Goal: Information Seeking & Learning: Find specific fact

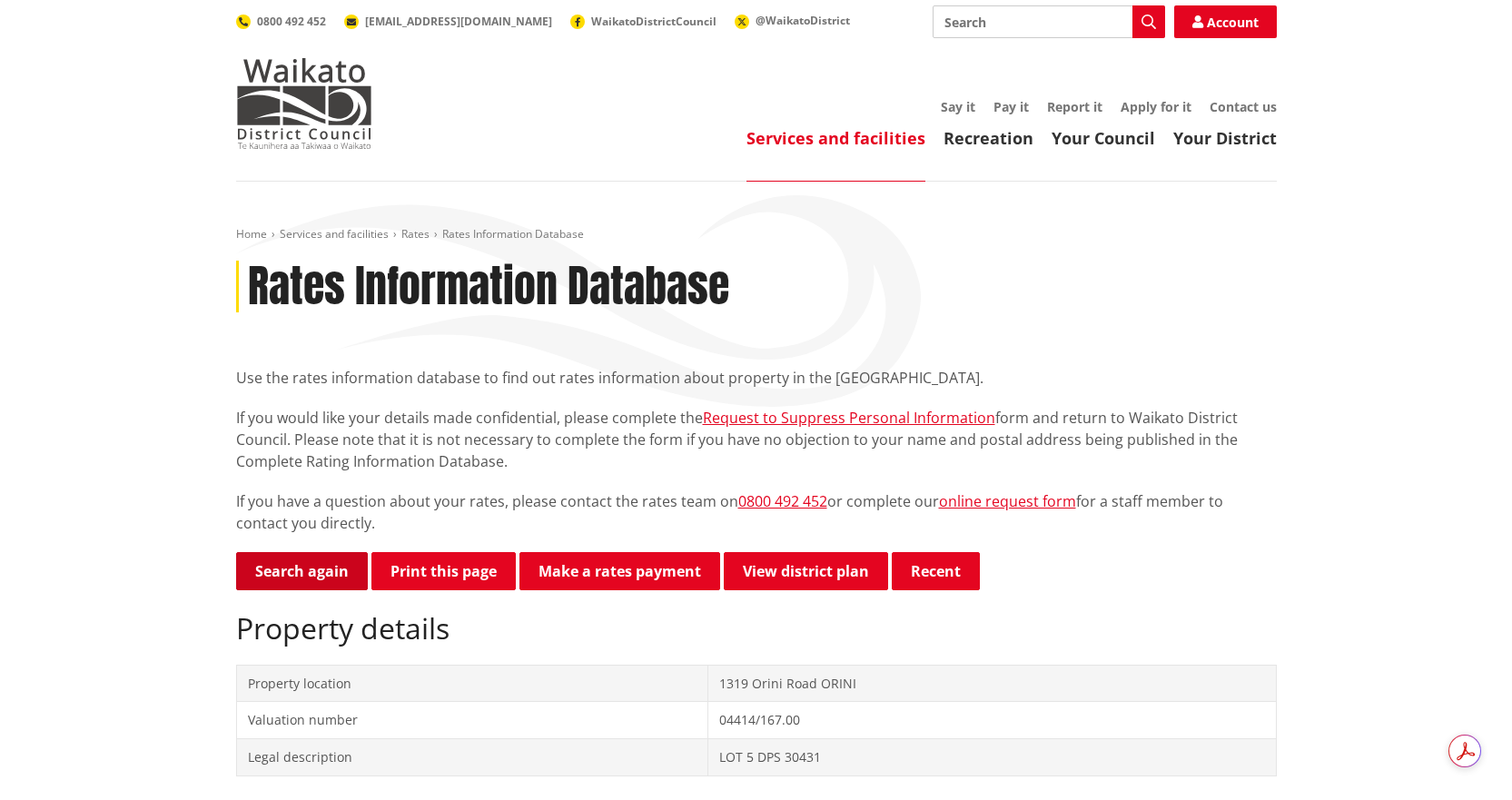
click at [306, 570] on link "Search again" at bounding box center [301, 571] width 132 height 38
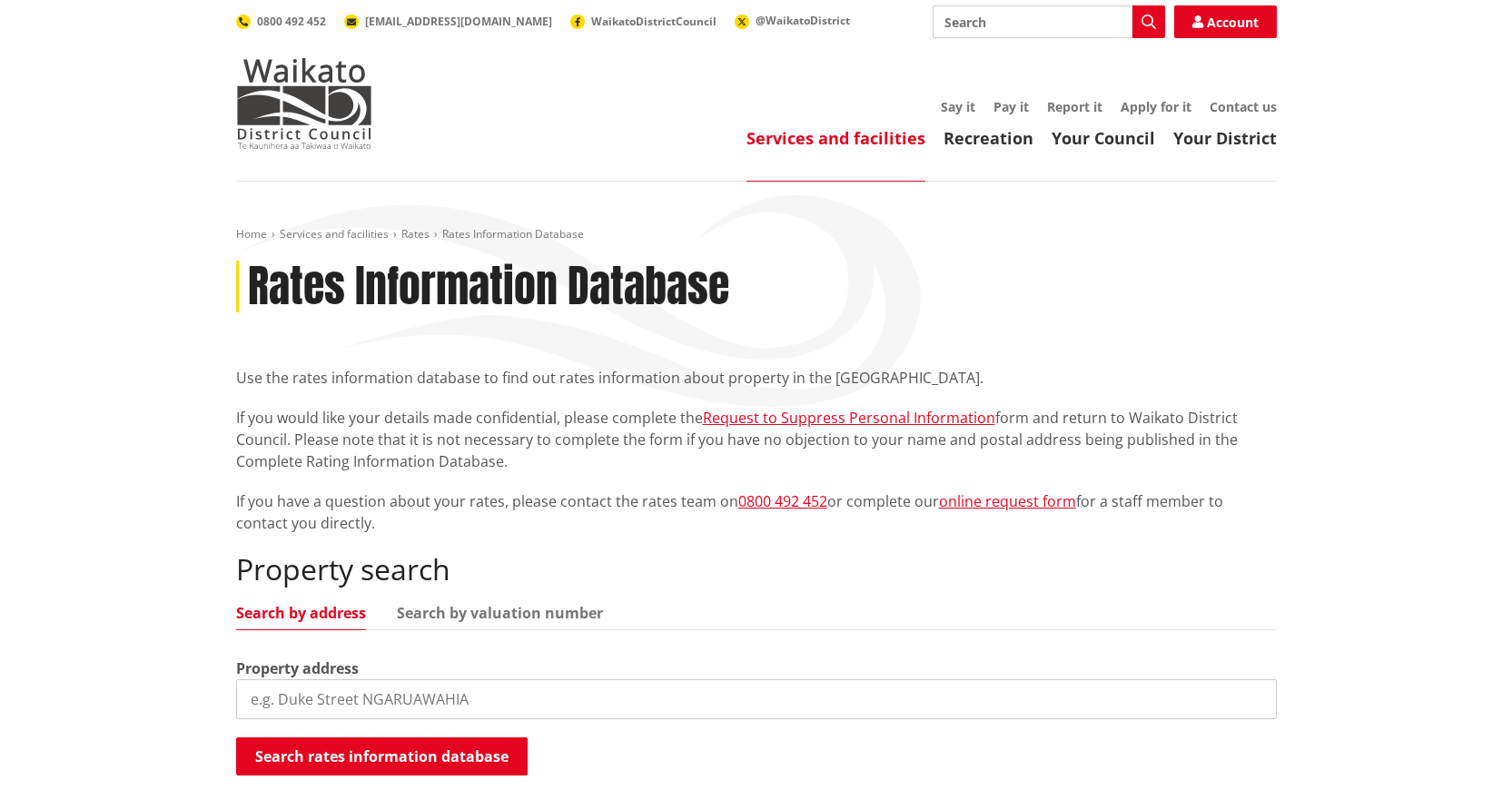
click at [489, 705] on input "search" at bounding box center [756, 699] width 1040 height 40
type input "8b kingfisher way"
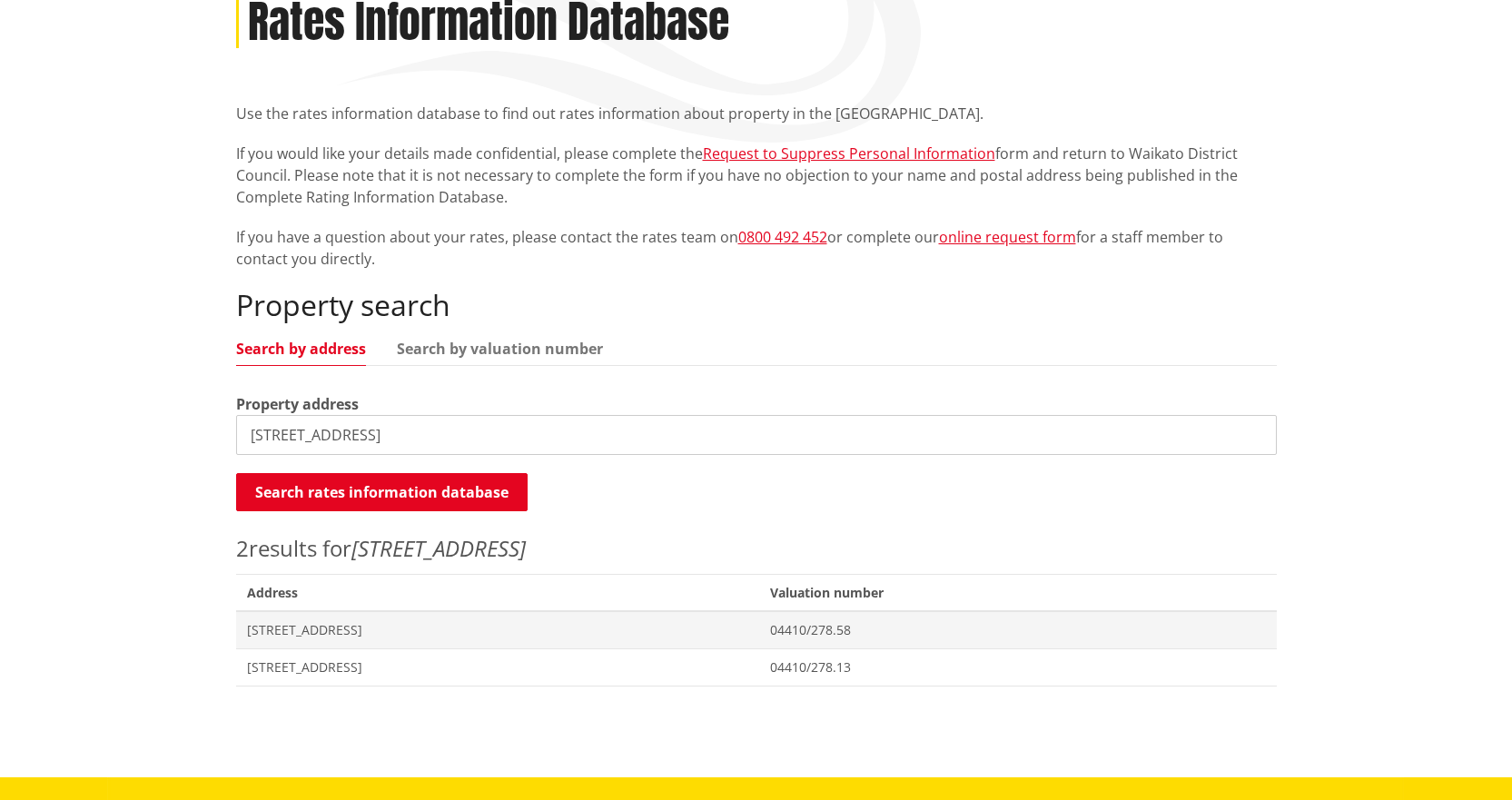
scroll to position [545, 0]
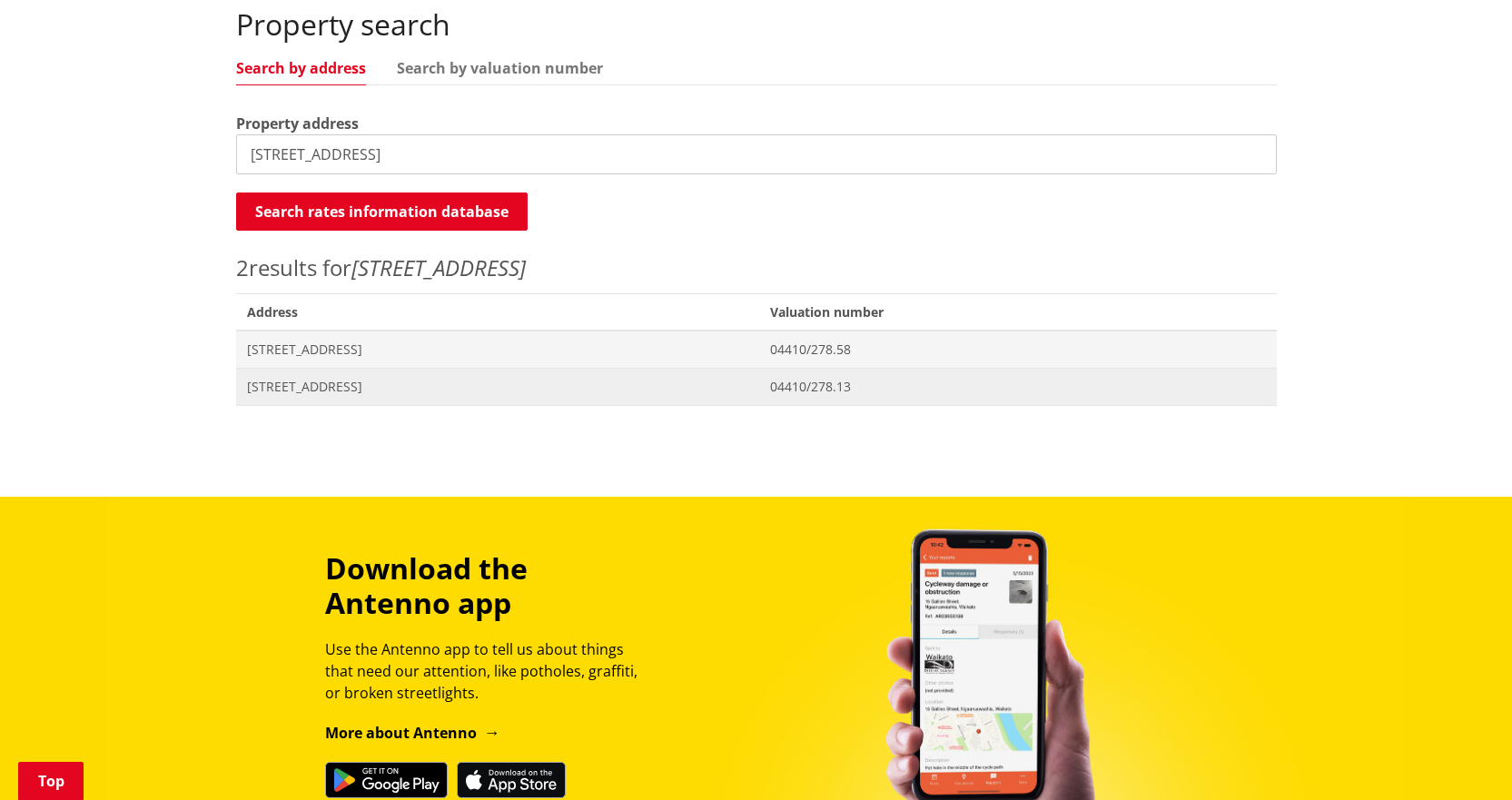
click at [313, 387] on span "[STREET_ADDRESS]" at bounding box center [498, 387] width 502 height 18
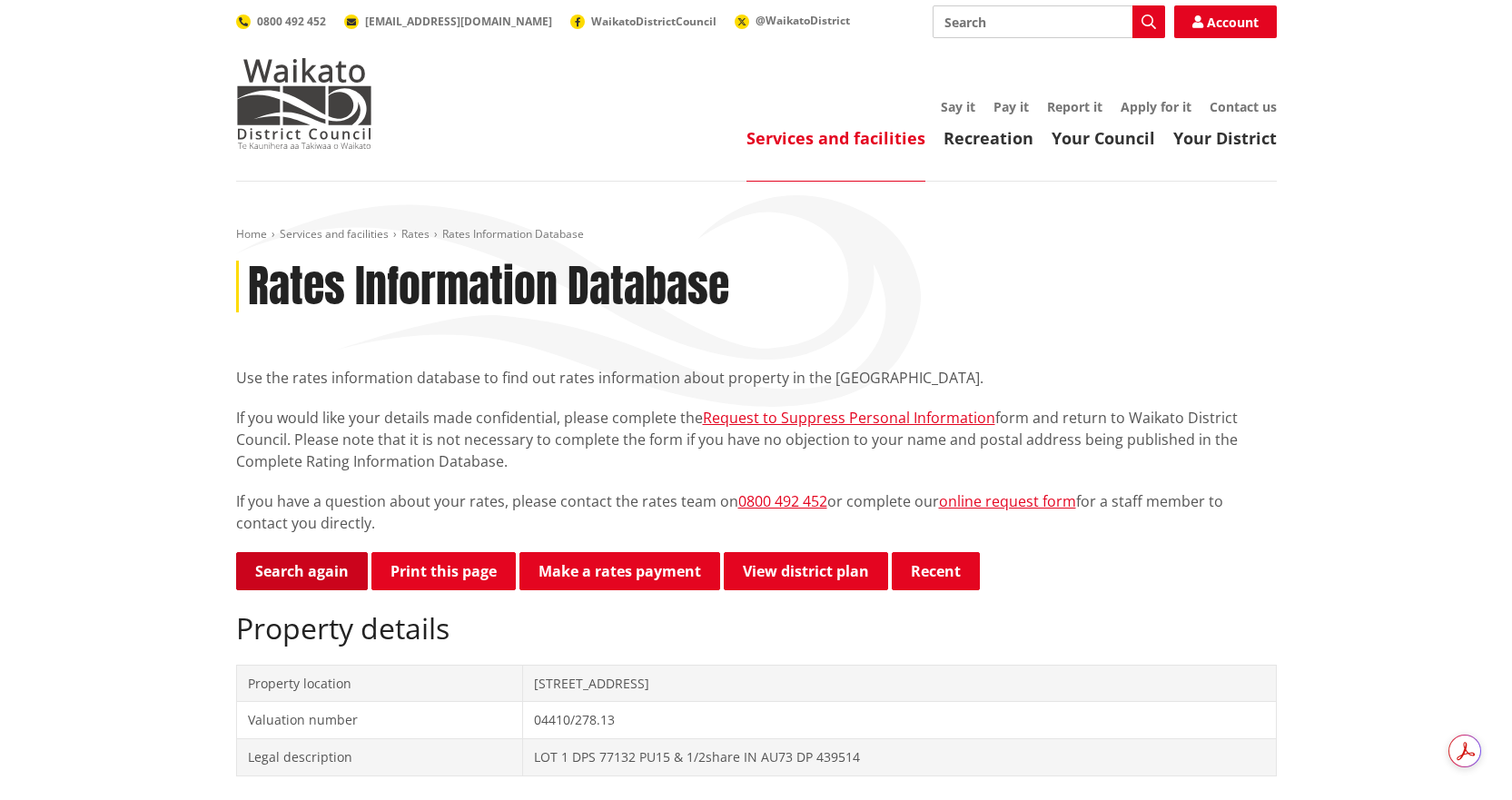
click at [271, 576] on link "Search again" at bounding box center [301, 571] width 132 height 38
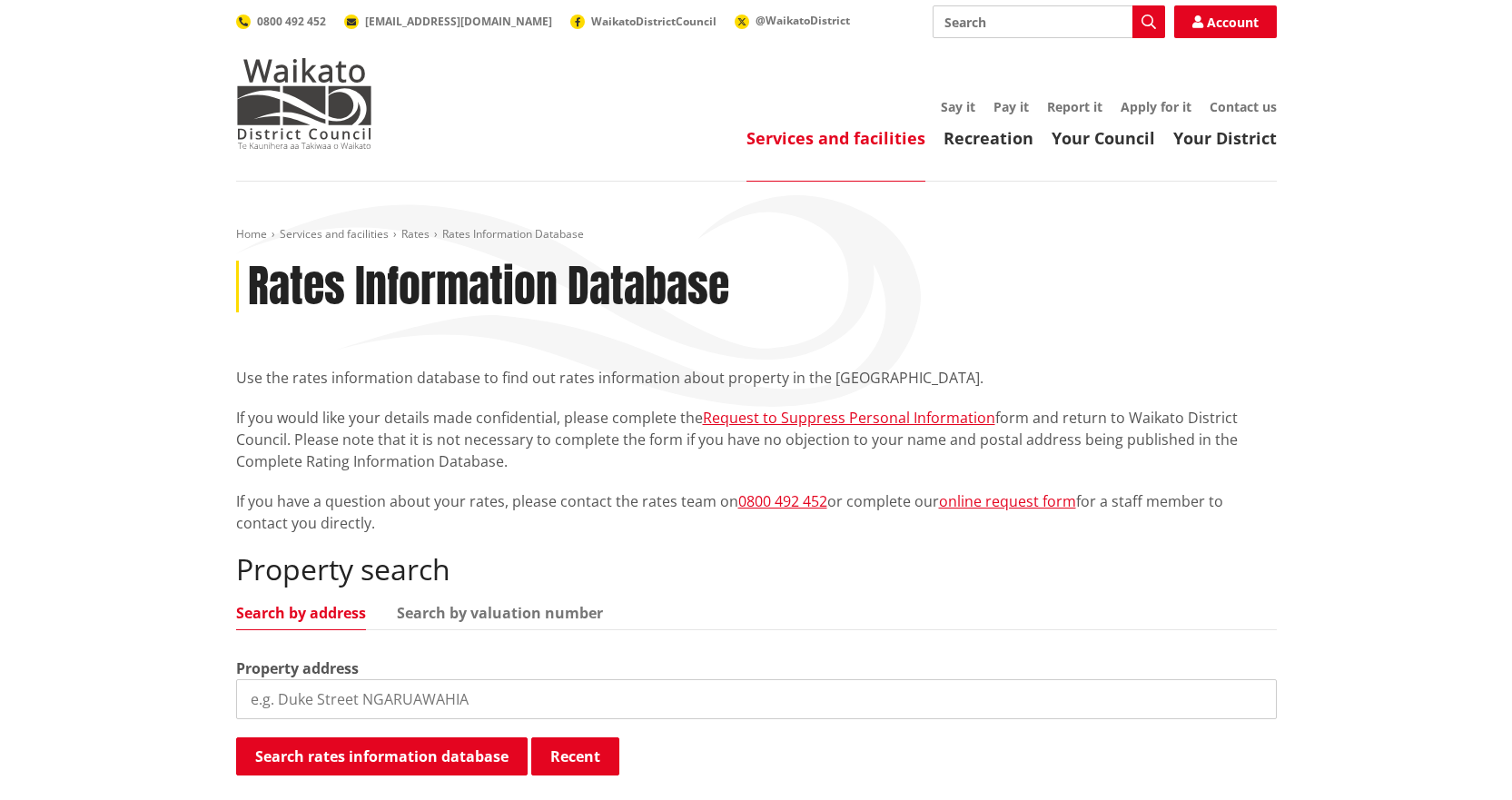
click at [358, 701] on input "search" at bounding box center [756, 699] width 1040 height 40
type input "32 waingaro road"
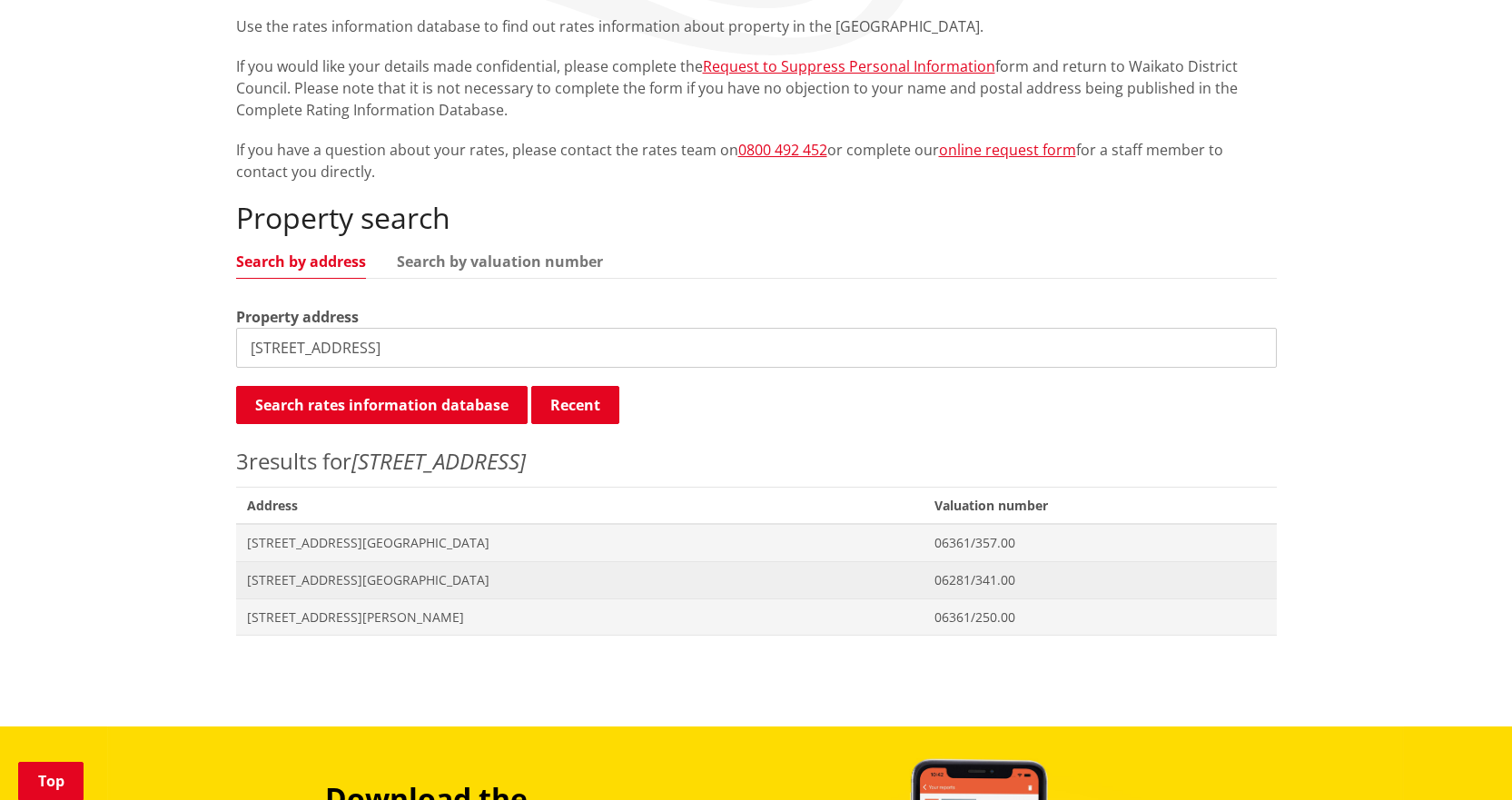
scroll to position [363, 0]
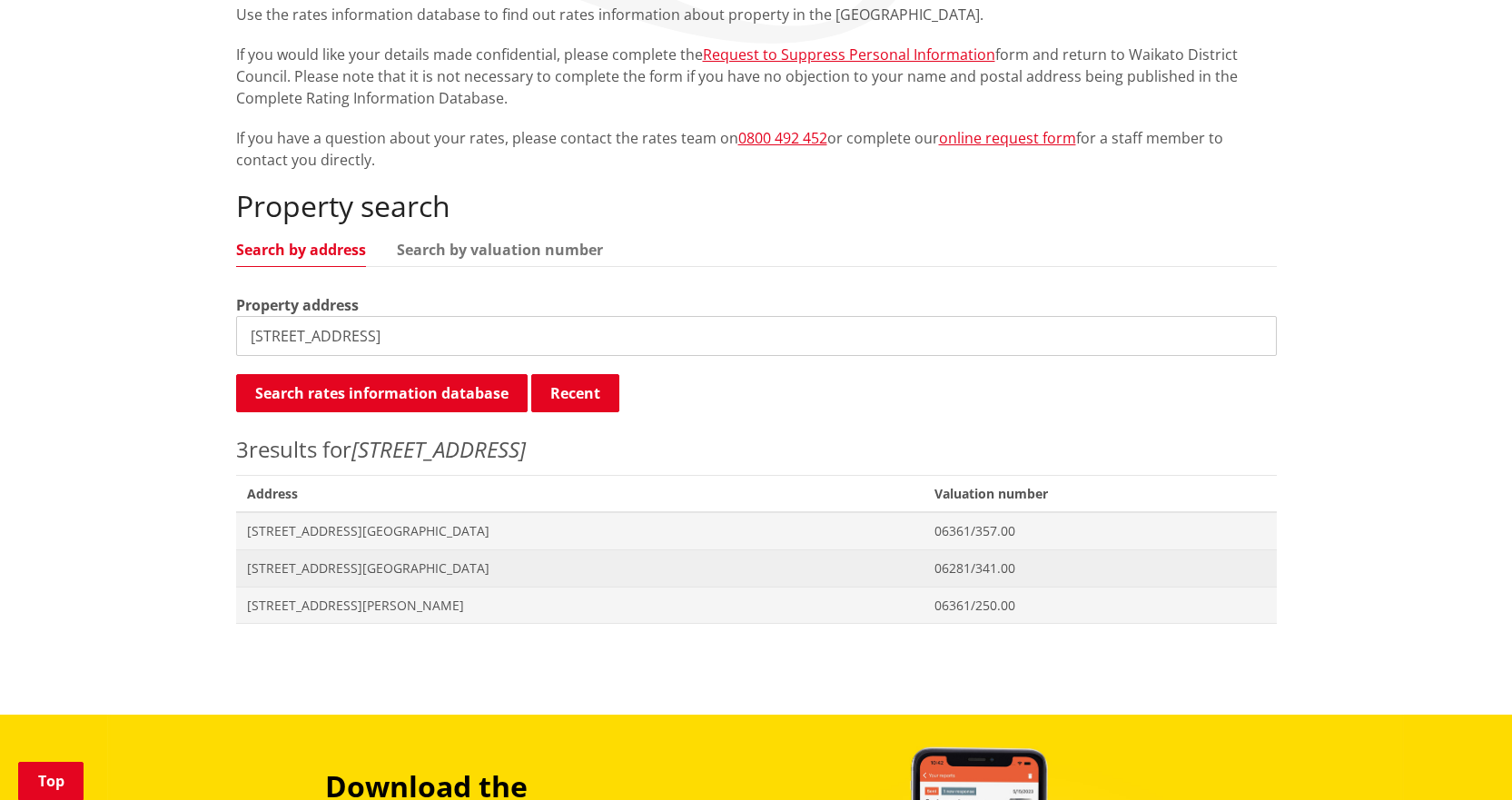
click at [309, 565] on span "32 Waingaro Road NGARUAWAHIA" at bounding box center [580, 569] width 667 height 18
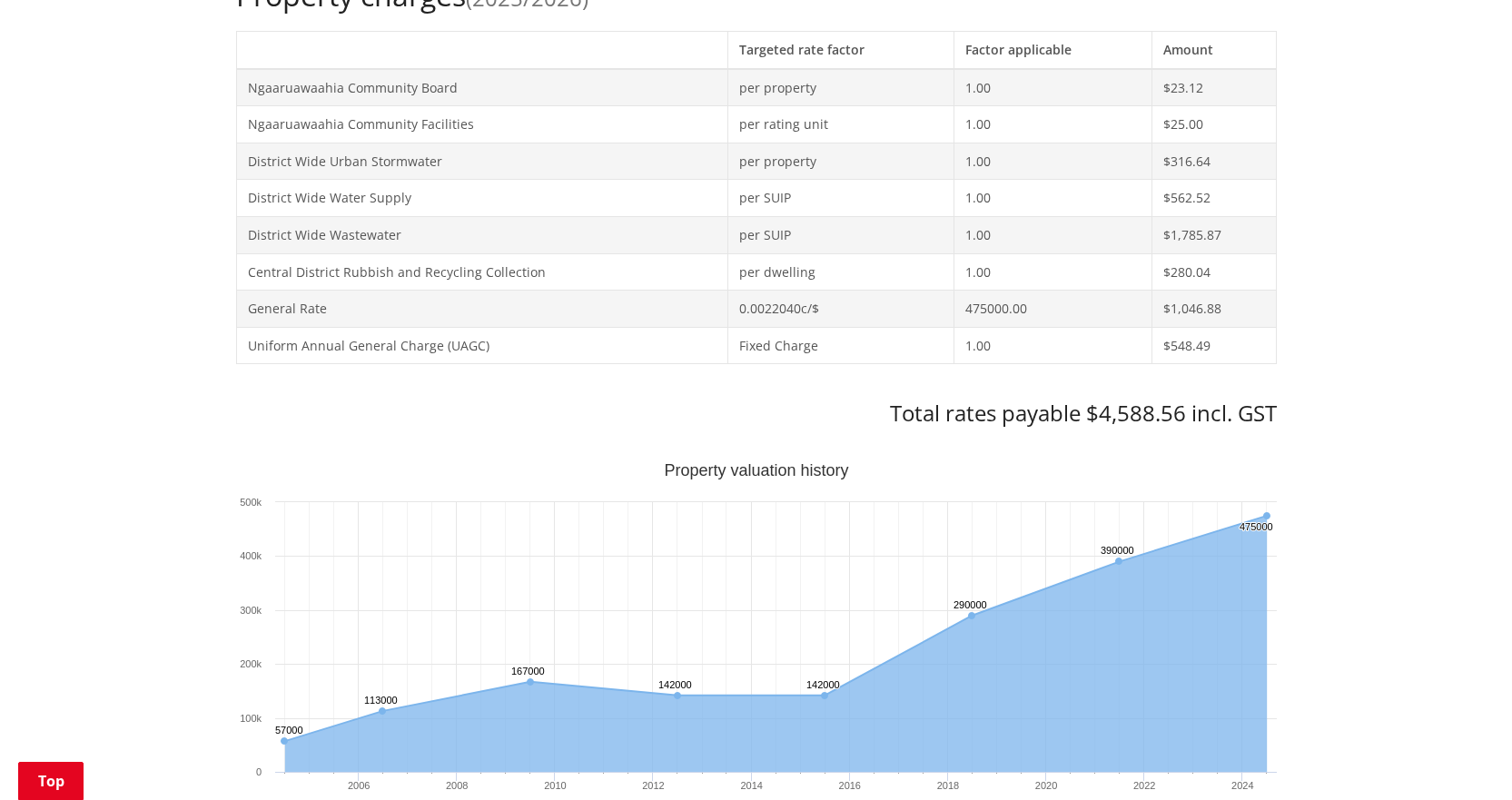
scroll to position [817, 0]
